Goal: Information Seeking & Learning: Understand process/instructions

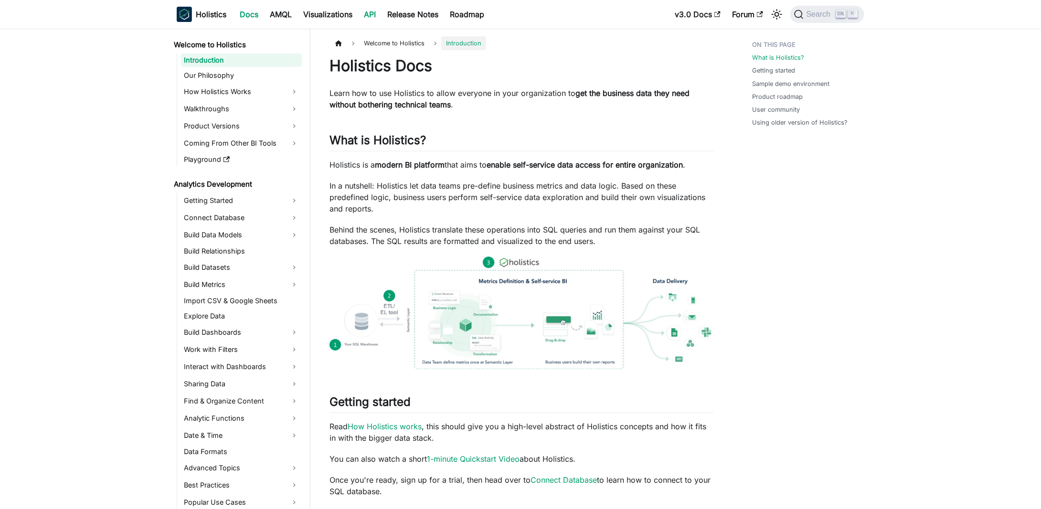
click at [370, 10] on link "API" at bounding box center [369, 14] width 23 height 15
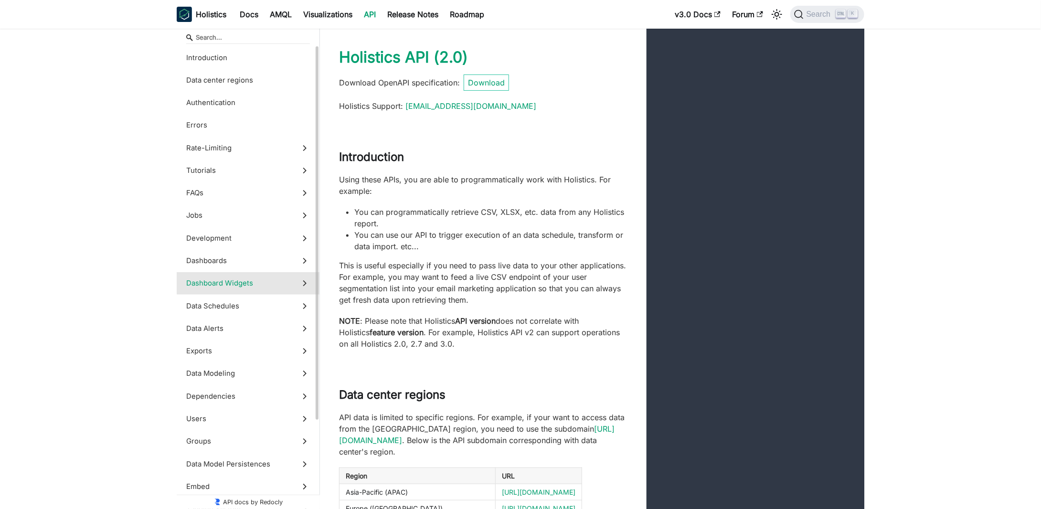
click at [237, 272] on label "Dashboard Widgets" at bounding box center [248, 283] width 143 height 22
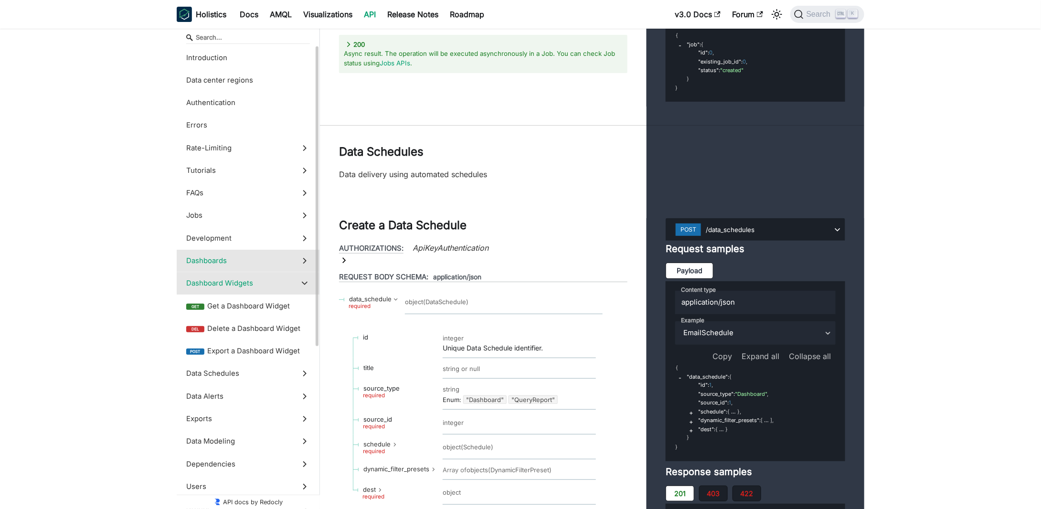
click at [247, 264] on span "Dashboards" at bounding box center [239, 260] width 106 height 11
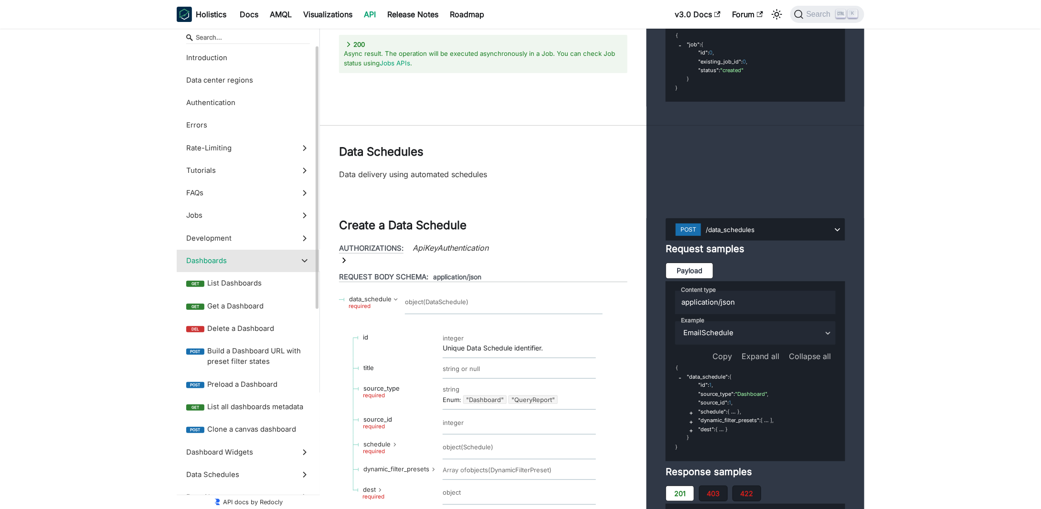
scroll to position [17426, 0]
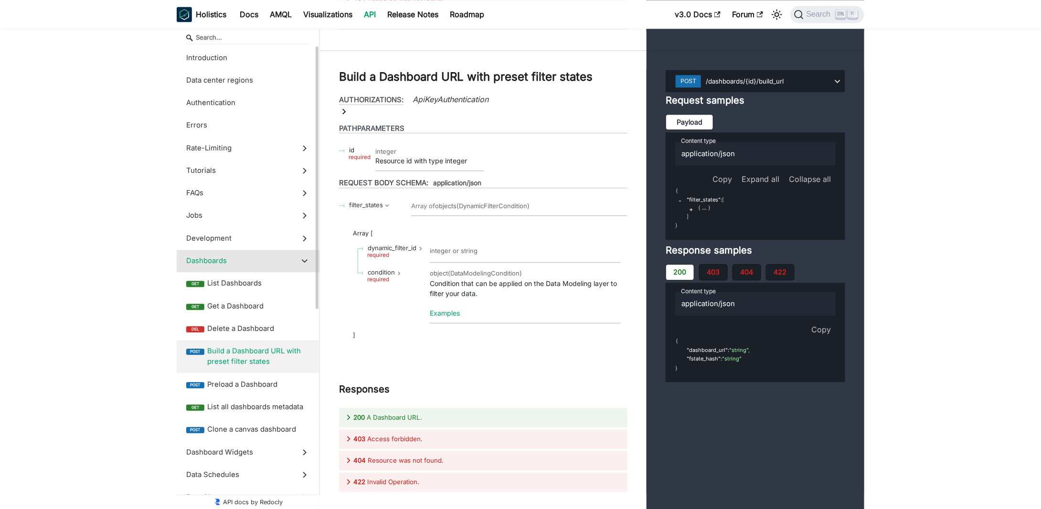
click at [236, 355] on span "Build a Dashboard URL with preset filter states" at bounding box center [258, 356] width 103 height 21
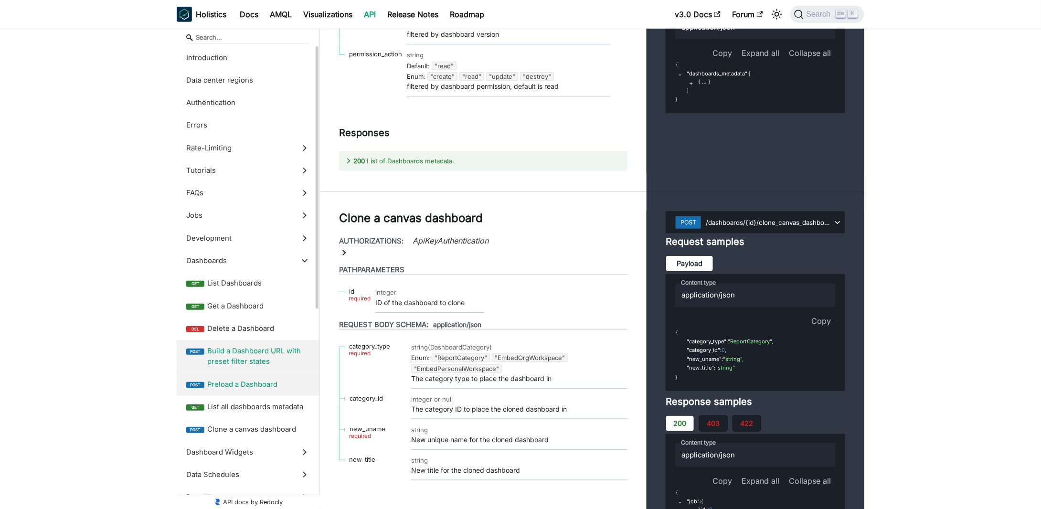
click at [230, 382] on span "Preload a Dashboard" at bounding box center [258, 384] width 103 height 11
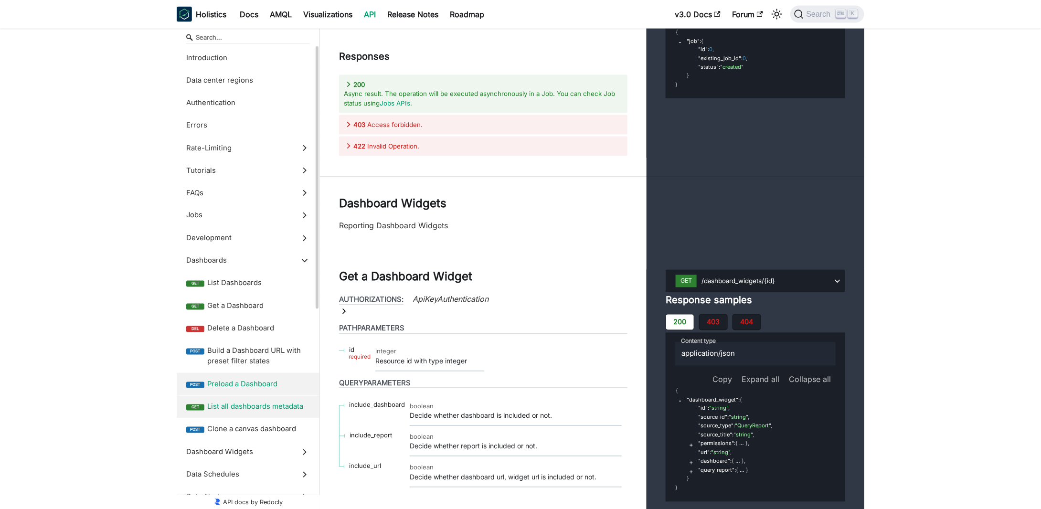
click at [230, 406] on span "List all dashboards metadata" at bounding box center [258, 407] width 103 height 11
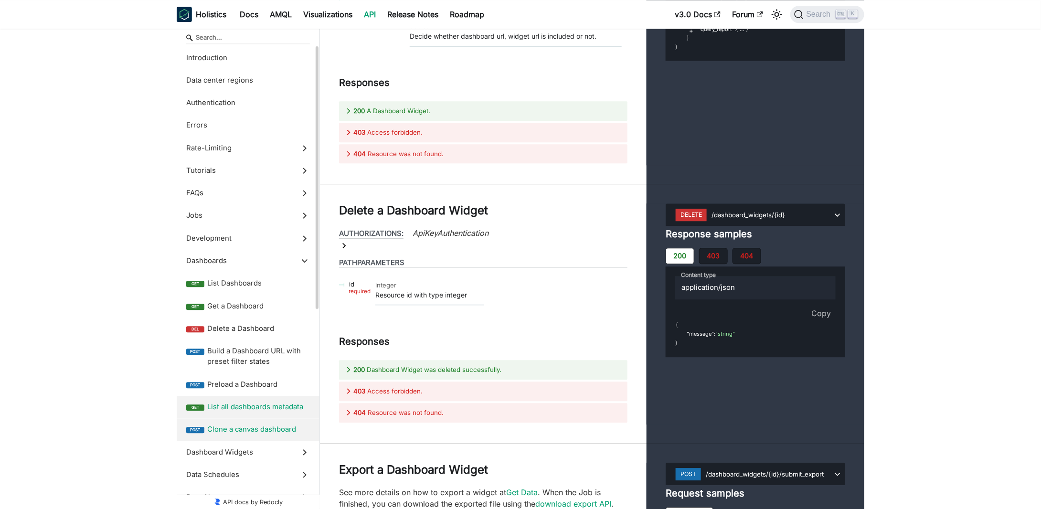
click at [220, 424] on label "post Clone a canvas dashboard" at bounding box center [248, 429] width 143 height 22
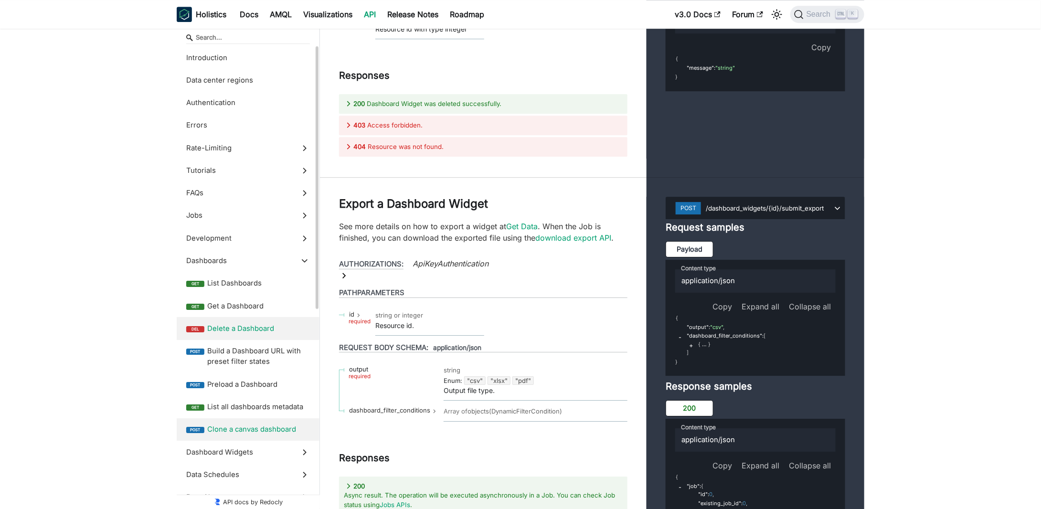
click at [243, 319] on label "del Delete a Dashboard" at bounding box center [248, 328] width 143 height 22
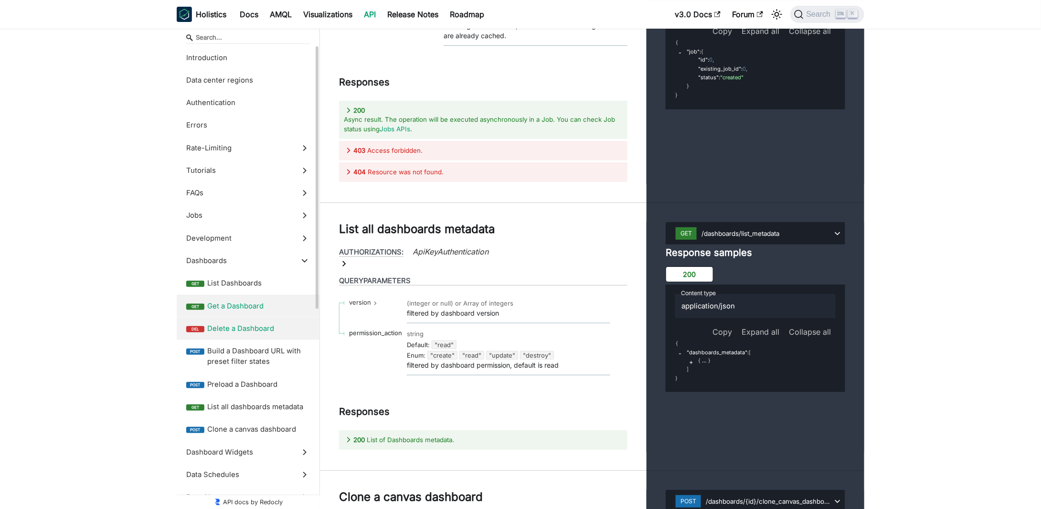
click at [250, 295] on label "get Get a Dashboard" at bounding box center [248, 306] width 143 height 22
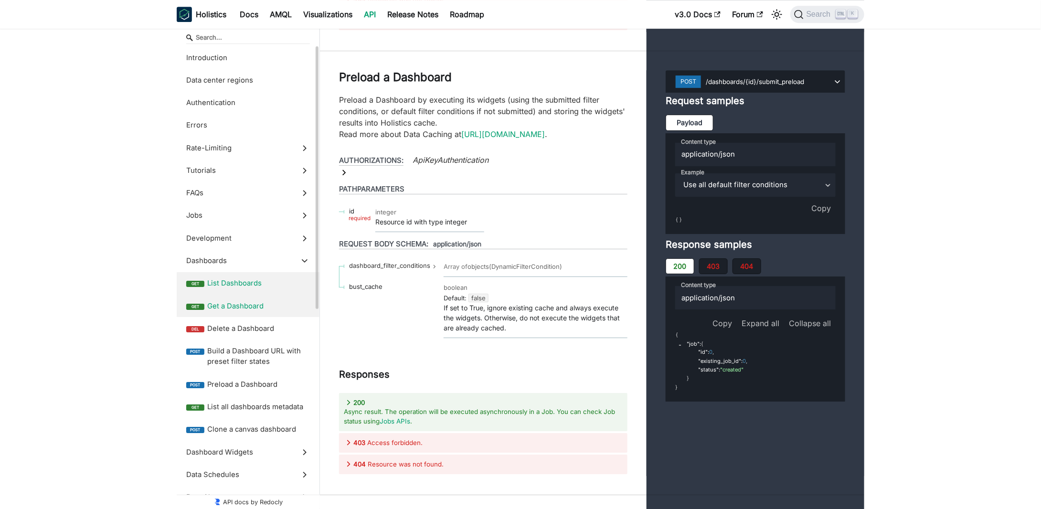
click at [251, 286] on span "List Dashboards" at bounding box center [258, 283] width 103 height 11
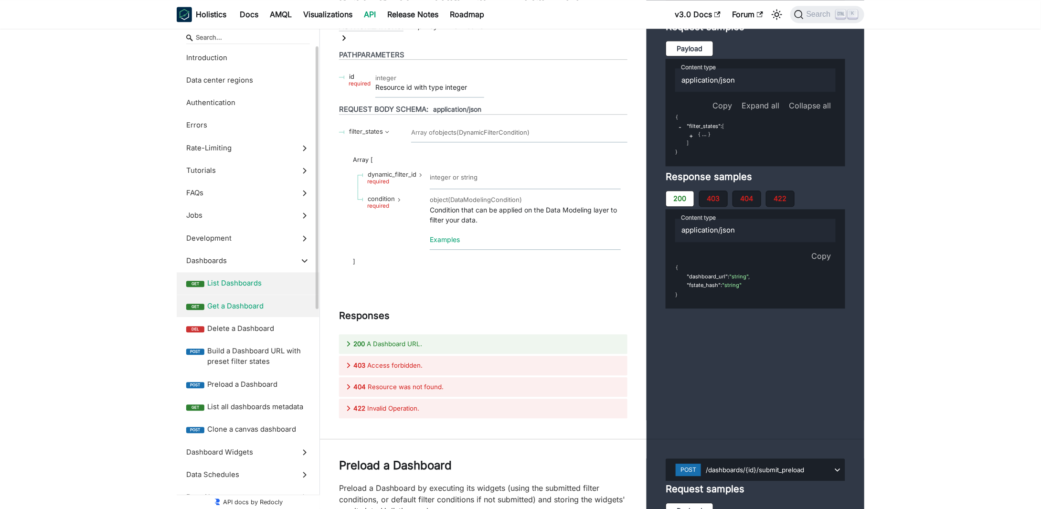
click at [245, 309] on span "Get a Dashboard" at bounding box center [258, 306] width 103 height 11
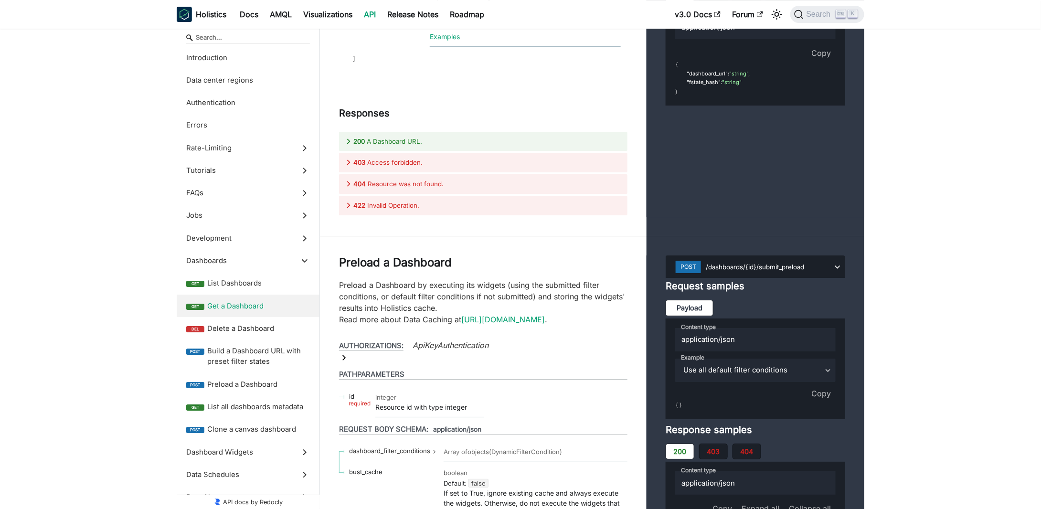
scroll to position [18079, 0]
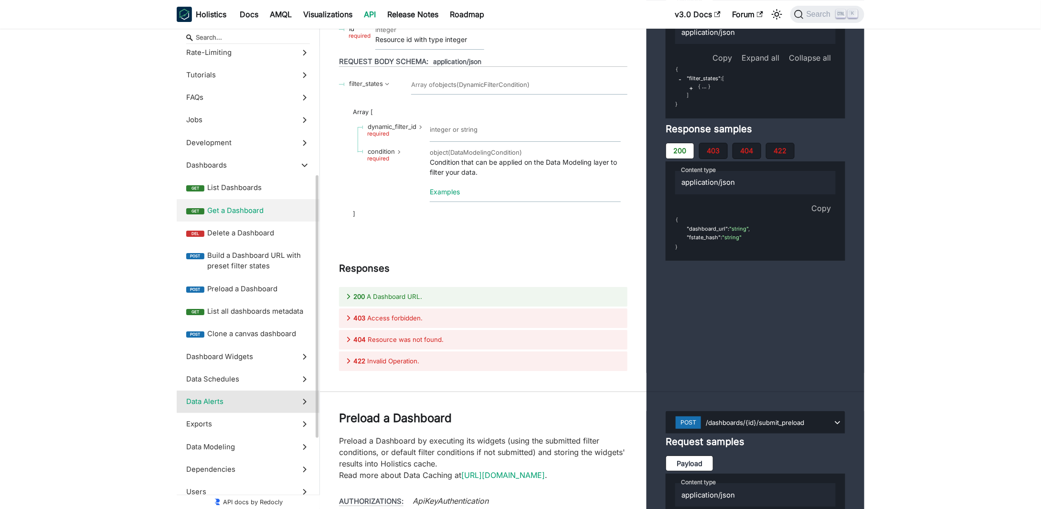
scroll to position [143, 0]
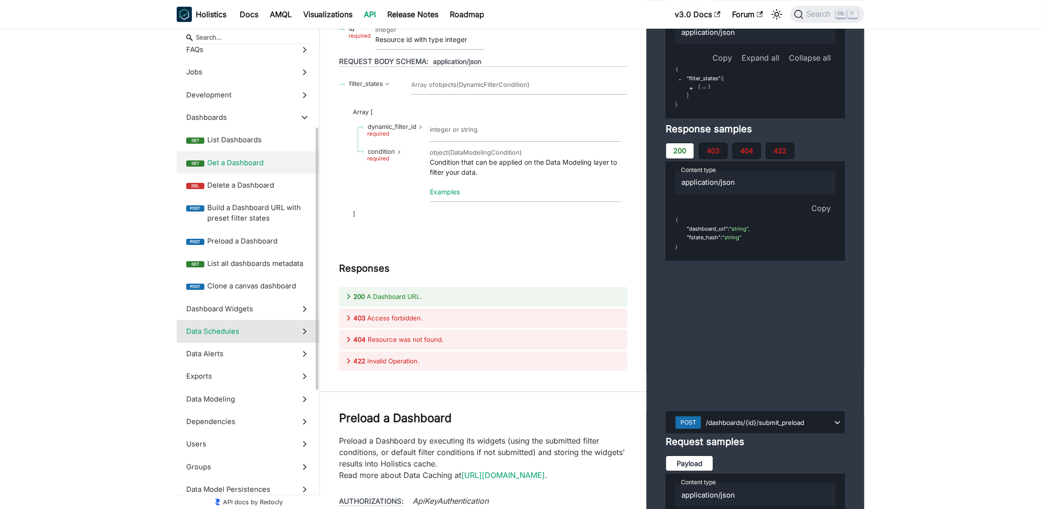
click at [240, 330] on span "Data Schedules" at bounding box center [239, 331] width 106 height 11
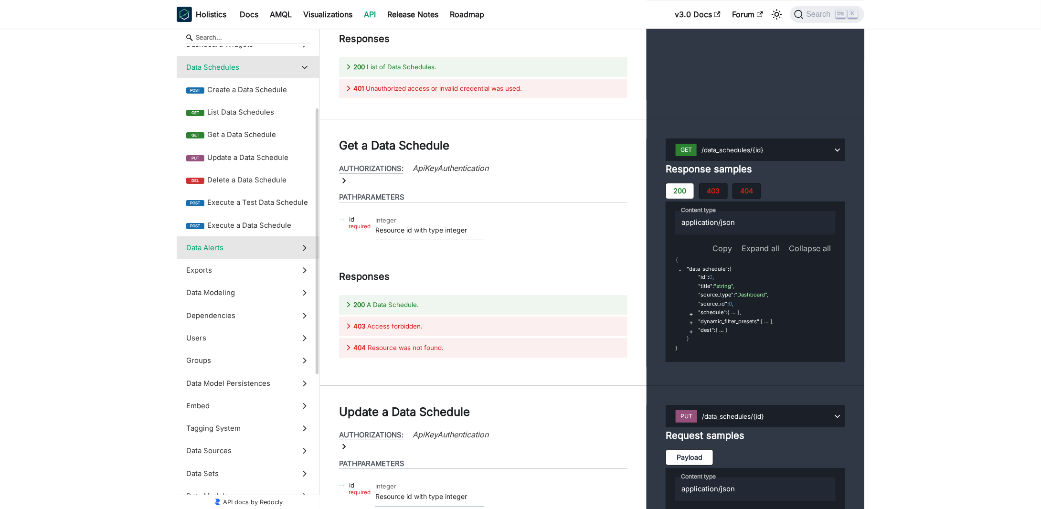
scroll to position [191, 0]
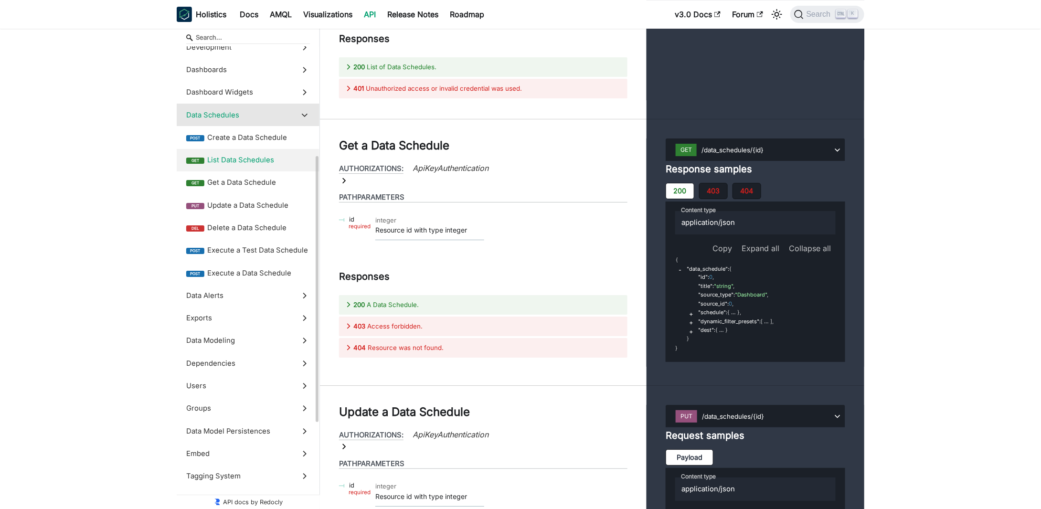
click at [254, 158] on span "List Data Schedules" at bounding box center [258, 160] width 103 height 11
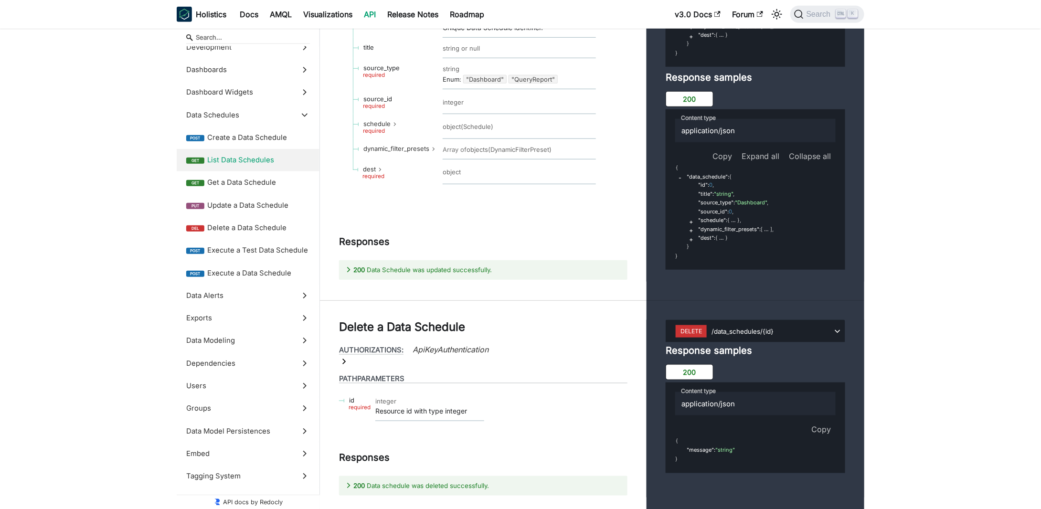
drag, startPoint x: 411, startPoint y: 329, endPoint x: 511, endPoint y: 342, distance: 101.0
click at [233, 183] on span "Get a Data Schedule" at bounding box center [258, 182] width 103 height 11
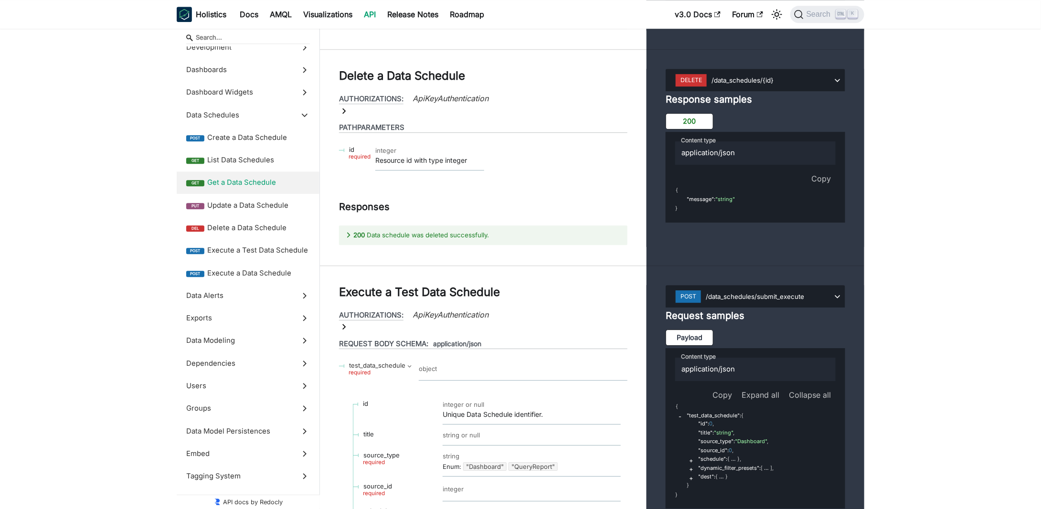
scroll to position [23232, 0]
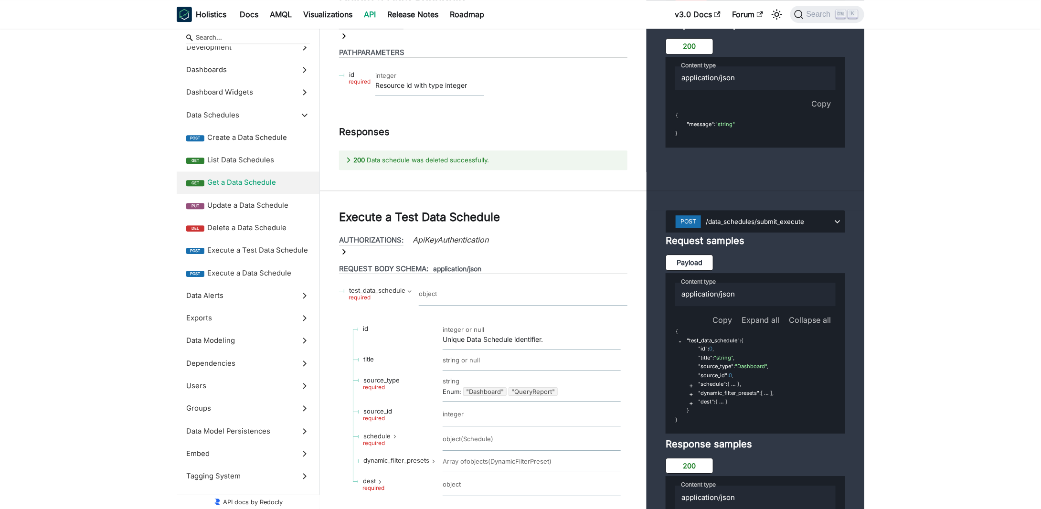
select select "SftpDest"
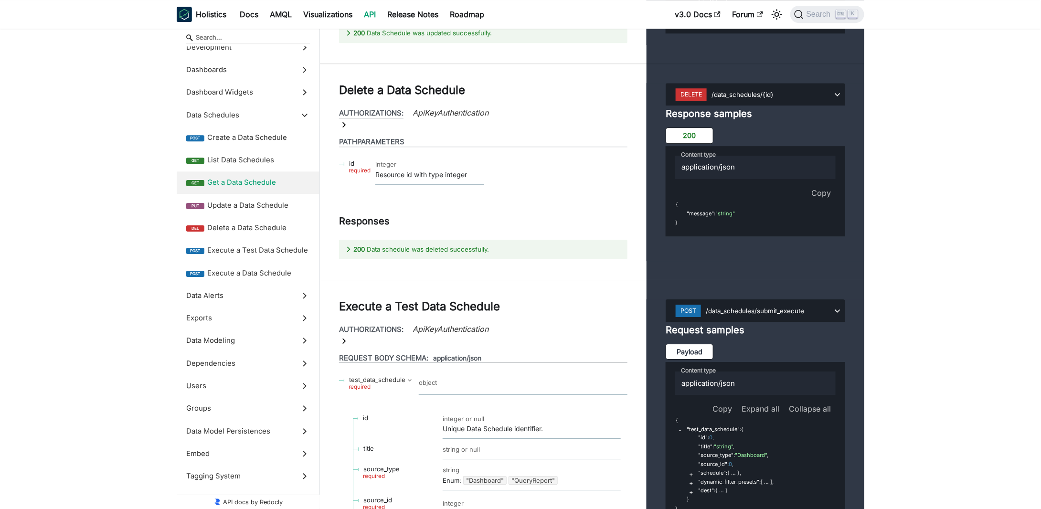
scroll to position [23328, 0]
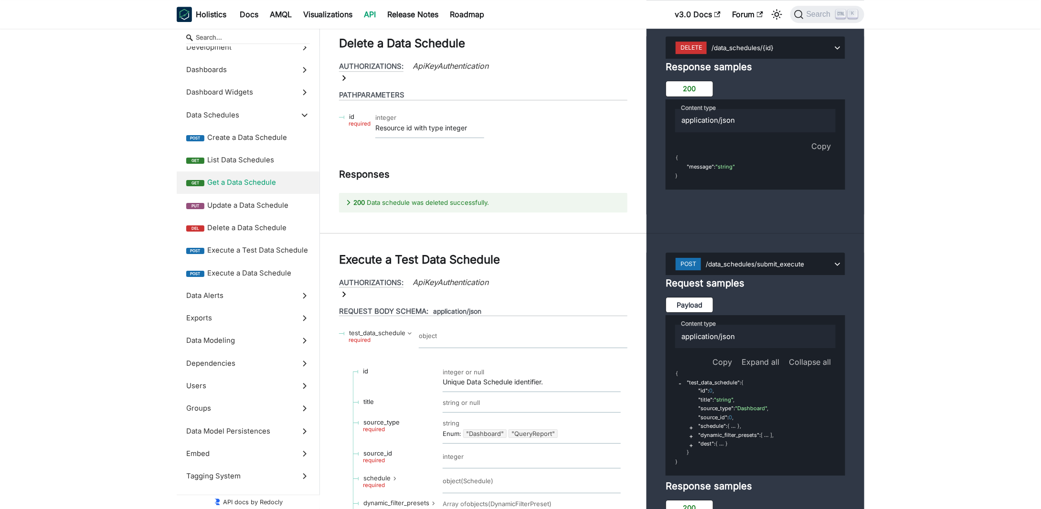
drag, startPoint x: 491, startPoint y: 157, endPoint x: 512, endPoint y: 185, distance: 35.2
drag, startPoint x: 524, startPoint y: 190, endPoint x: 512, endPoint y: 162, distance: 30.2
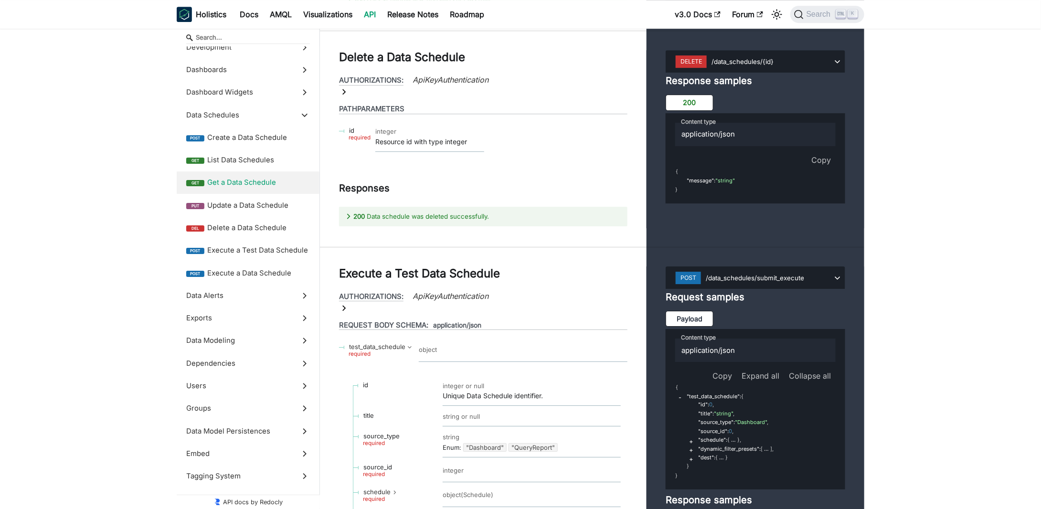
scroll to position [23280, 0]
